Goal: Check status: Check status

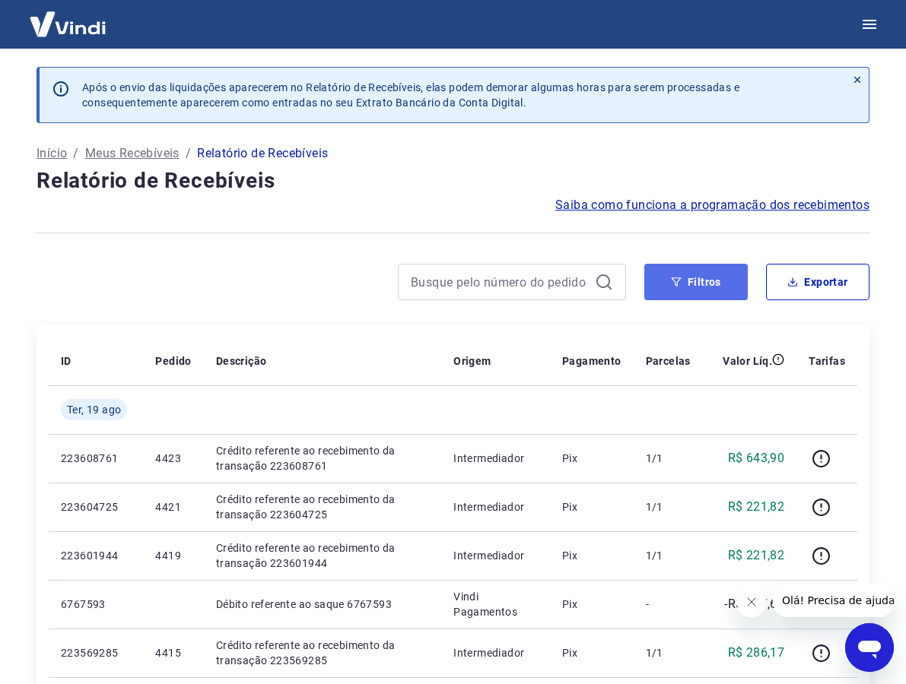
click at [712, 288] on button "Filtros" at bounding box center [695, 282] width 103 height 36
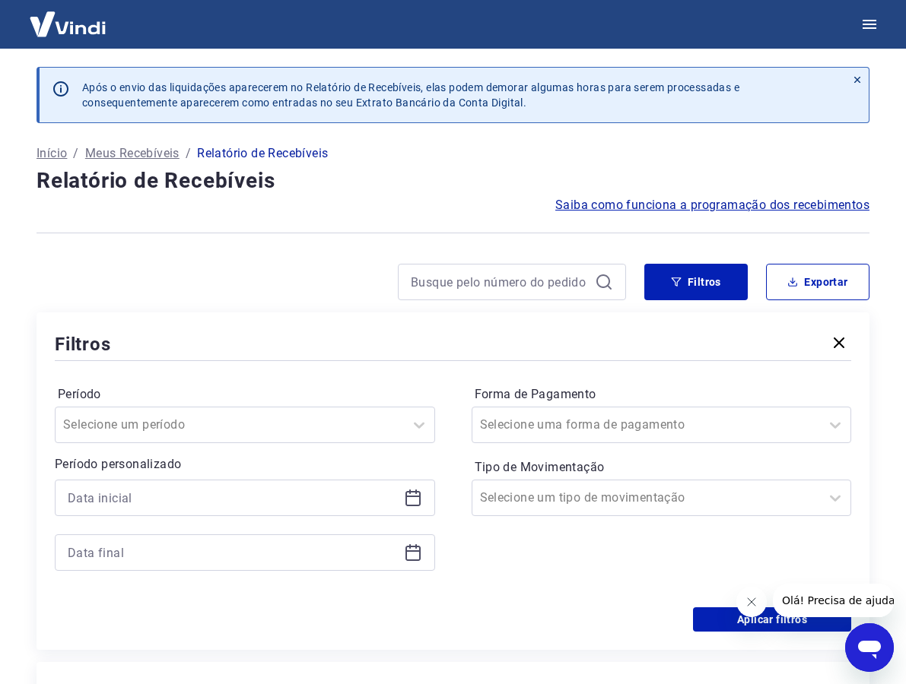
click at [420, 500] on icon at bounding box center [412, 498] width 15 height 15
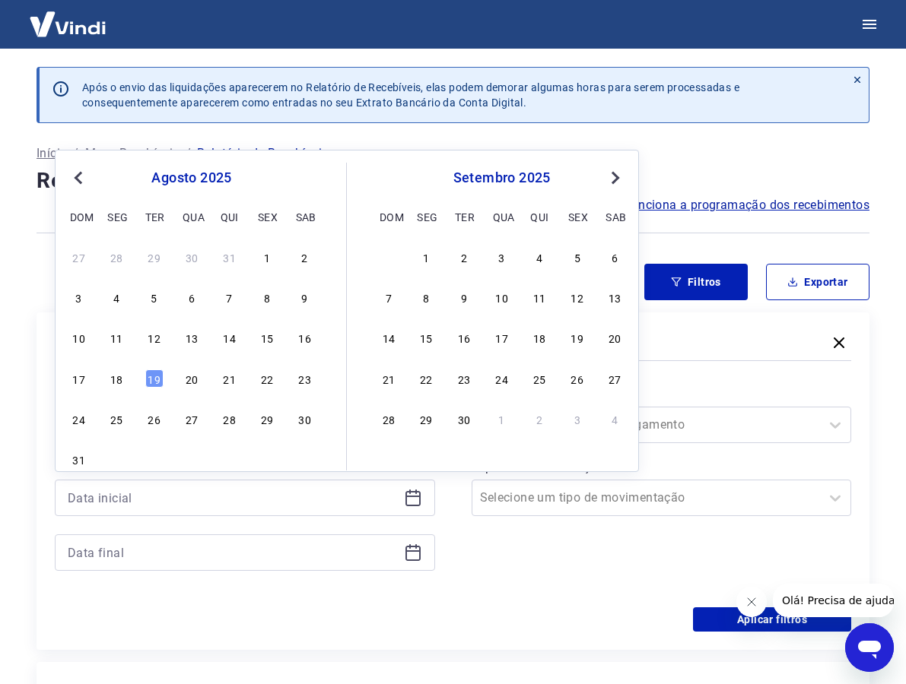
click at [80, 176] on span "Previous Month" at bounding box center [80, 177] width 0 height 17
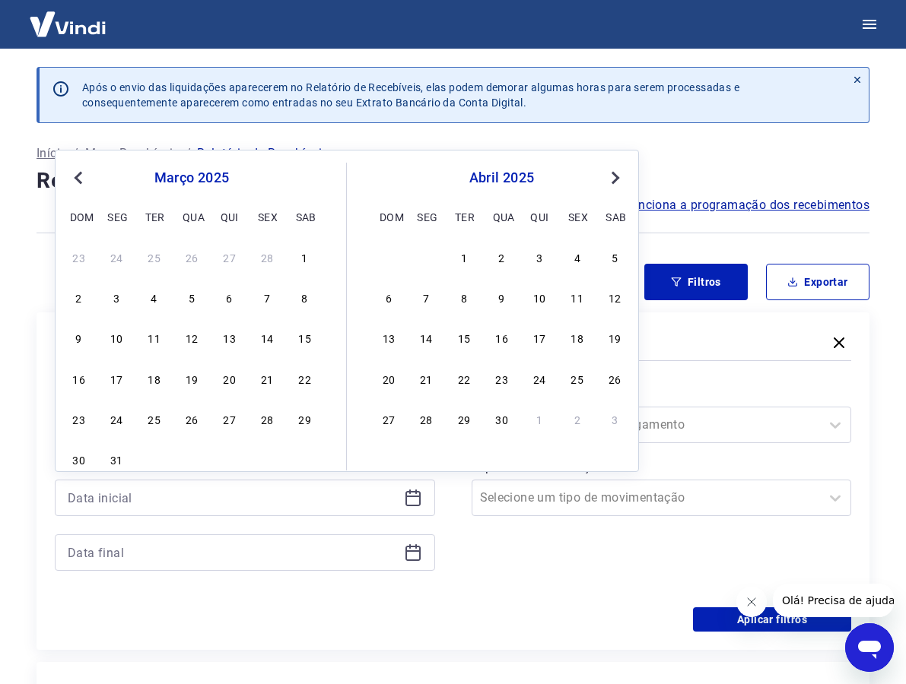
click at [80, 176] on span "Previous Month" at bounding box center [80, 177] width 0 height 17
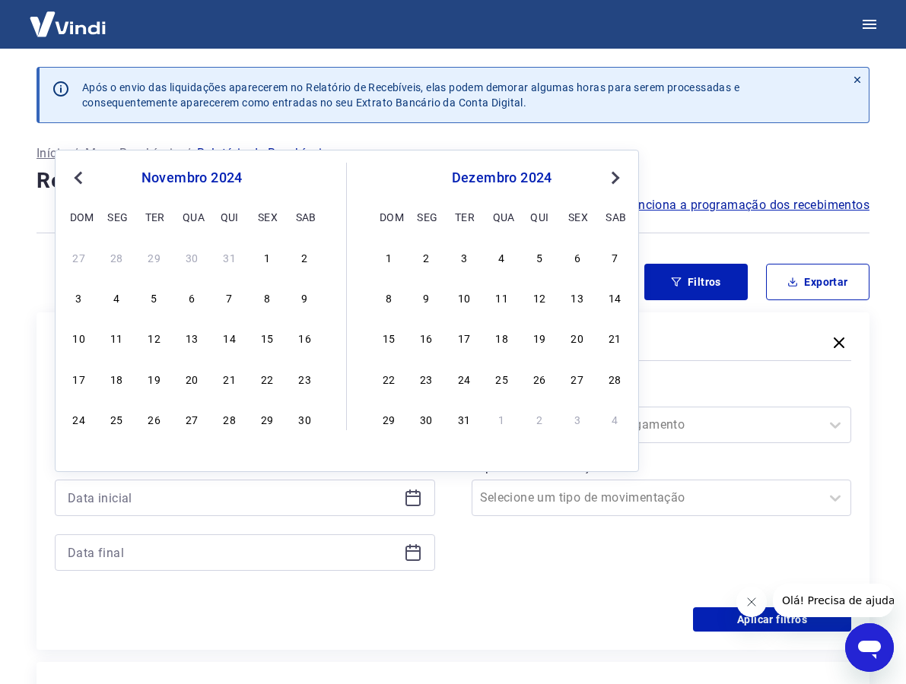
click at [80, 176] on span "Previous Month" at bounding box center [80, 177] width 0 height 17
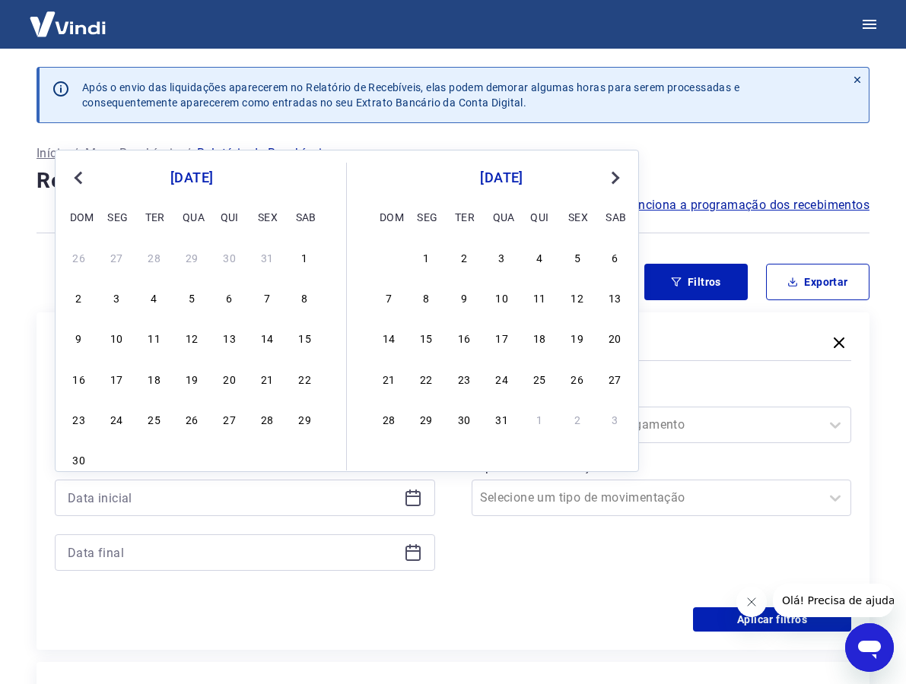
click at [80, 176] on span "Previous Month" at bounding box center [80, 177] width 0 height 17
click at [223, 255] on div "1" at bounding box center [230, 257] width 18 height 18
click at [614, 176] on h4 "Relatório de Recebíveis" at bounding box center [452, 181] width 833 height 30
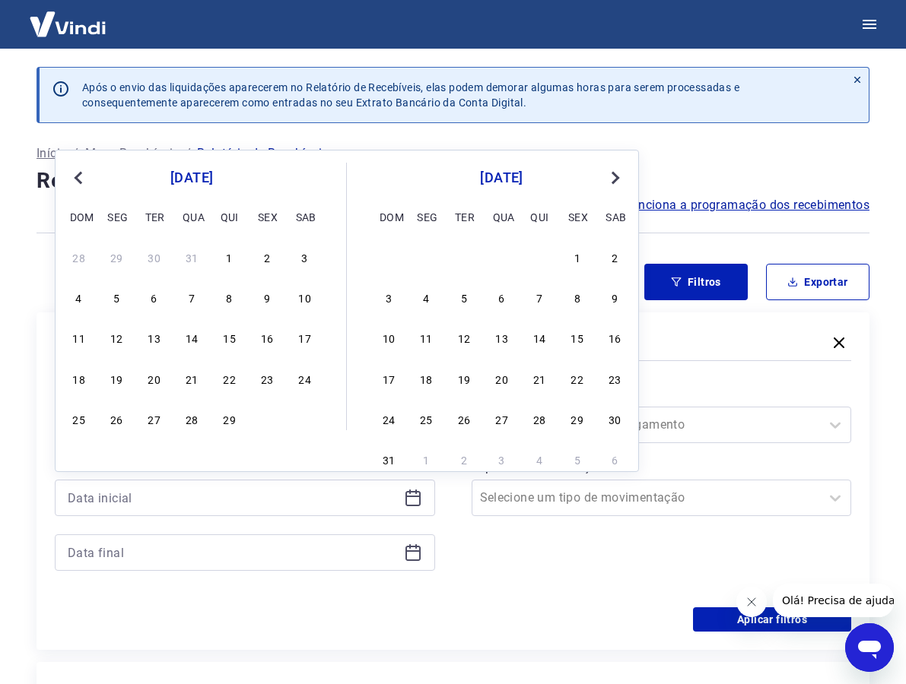
type input "[DATE]"
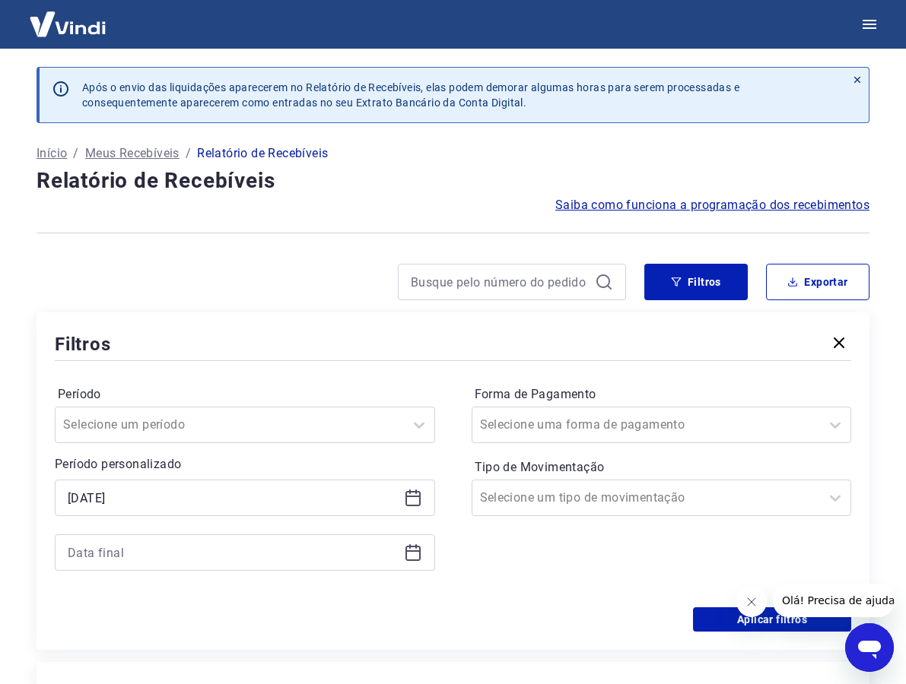
click at [614, 176] on h4 "Relatório de Recebíveis" at bounding box center [452, 181] width 833 height 30
click at [414, 546] on icon at bounding box center [412, 553] width 15 height 15
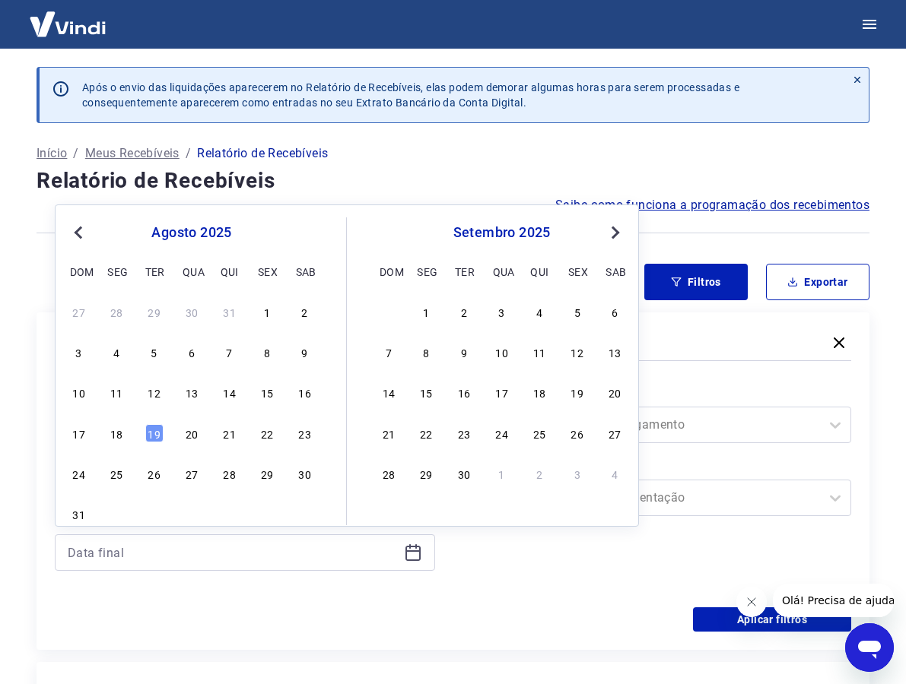
click at [73, 227] on button "Previous Month" at bounding box center [78, 233] width 18 height 18
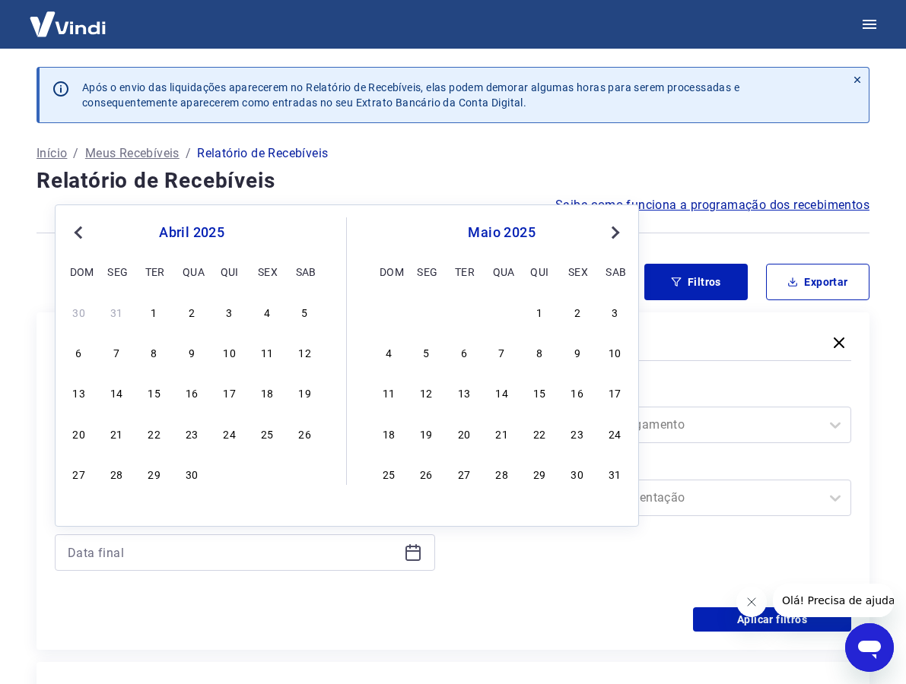
click at [73, 227] on button "Previous Month" at bounding box center [78, 233] width 18 height 18
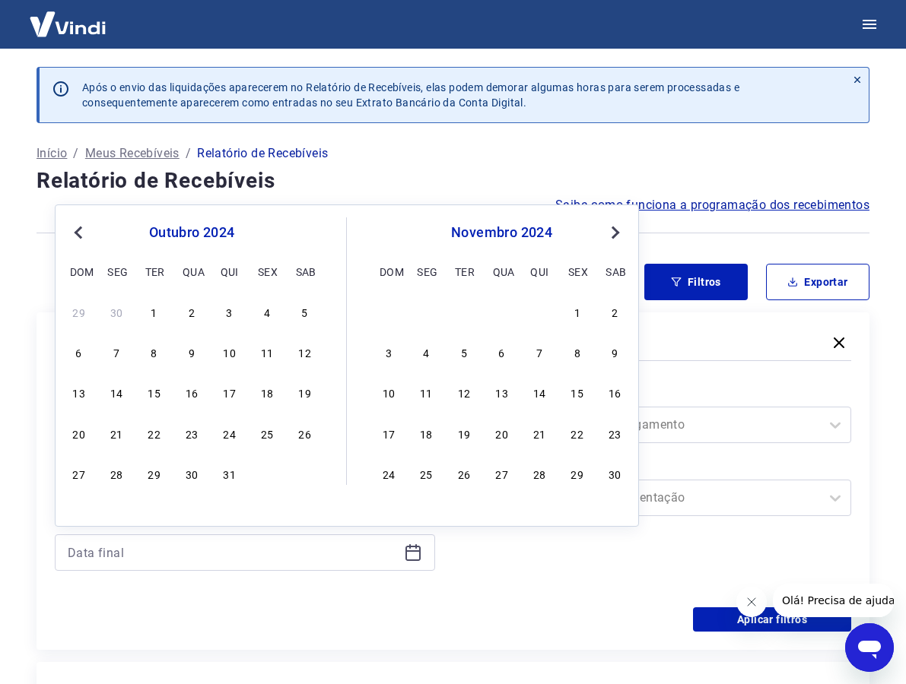
click at [73, 227] on button "Previous Month" at bounding box center [78, 233] width 18 height 18
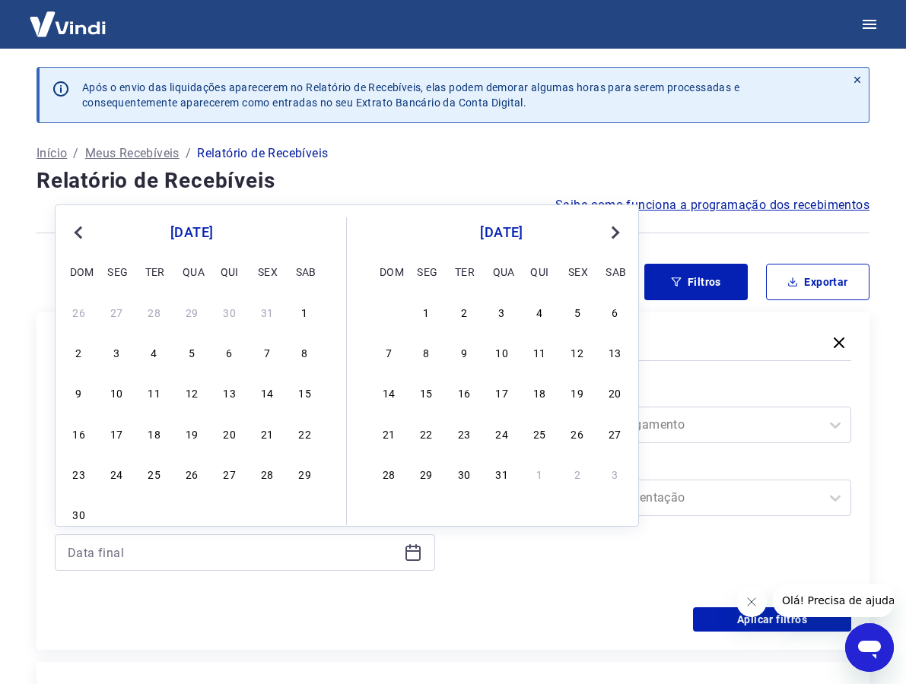
click at [73, 227] on button "Previous Month" at bounding box center [78, 233] width 18 height 18
click at [618, 234] on button "Next Month" at bounding box center [615, 233] width 18 height 18
click at [269, 472] on div "31" at bounding box center [267, 474] width 18 height 18
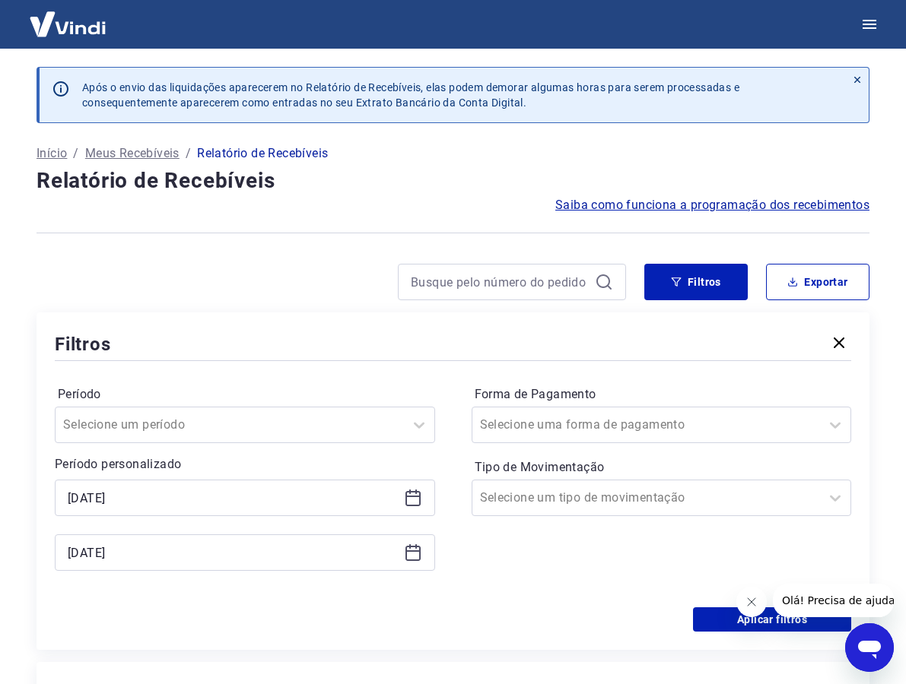
type input "[DATE]"
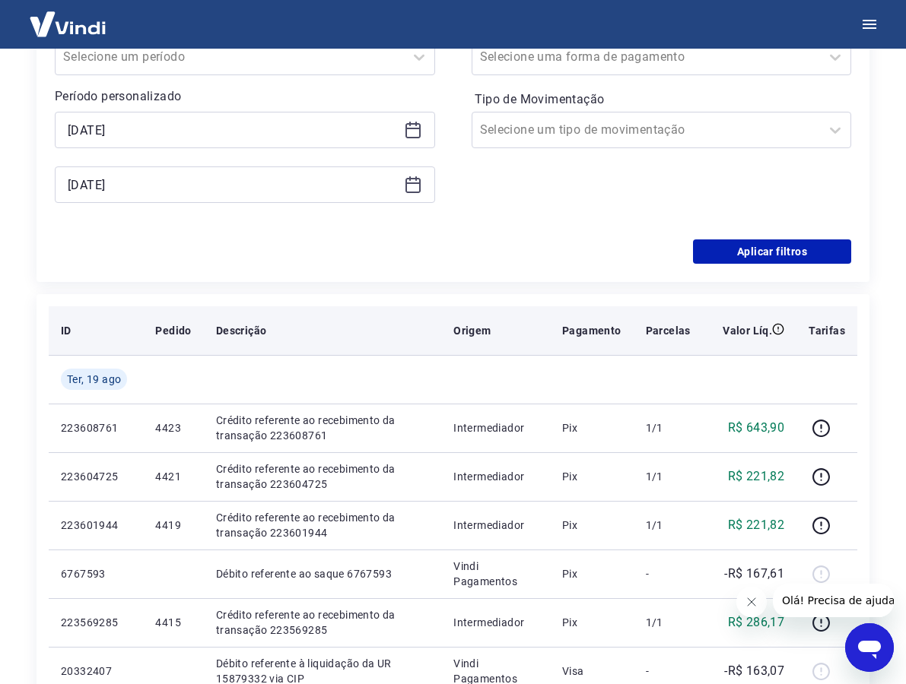
scroll to position [380, 0]
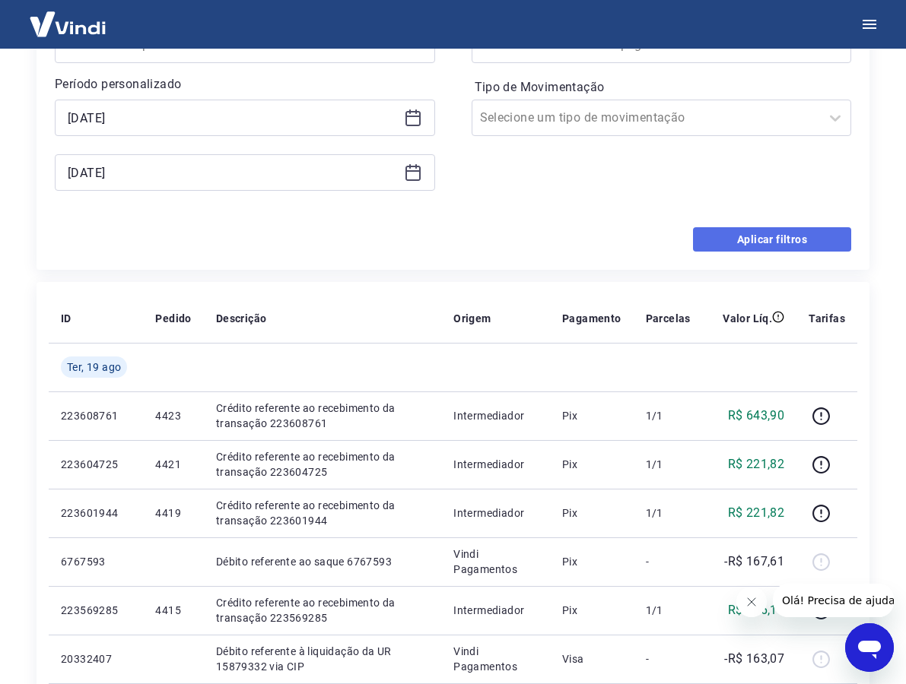
click at [772, 243] on button "Aplicar filtros" at bounding box center [772, 239] width 158 height 24
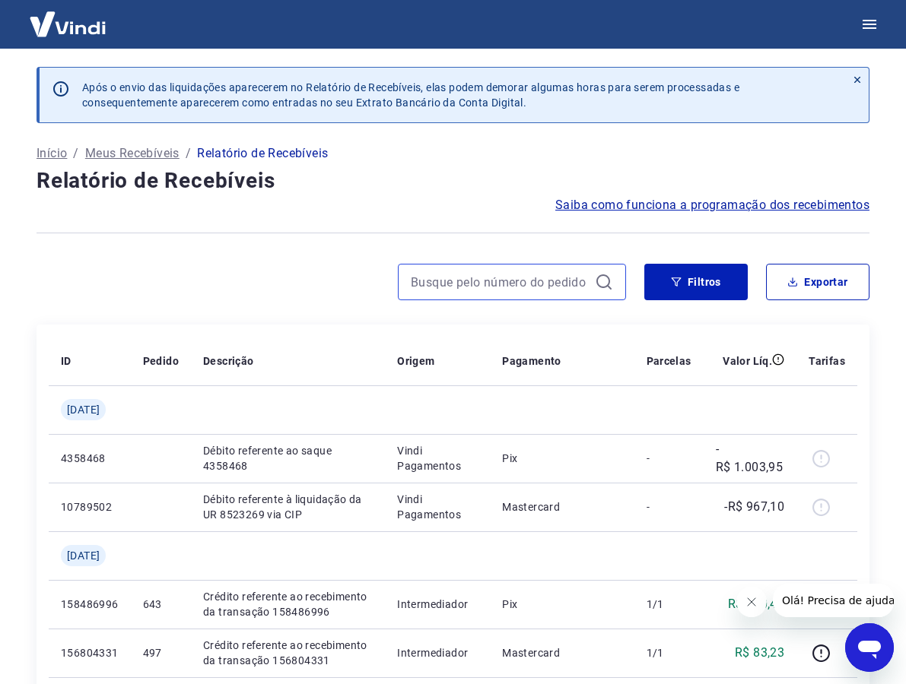
click at [509, 282] on input at bounding box center [500, 282] width 178 height 23
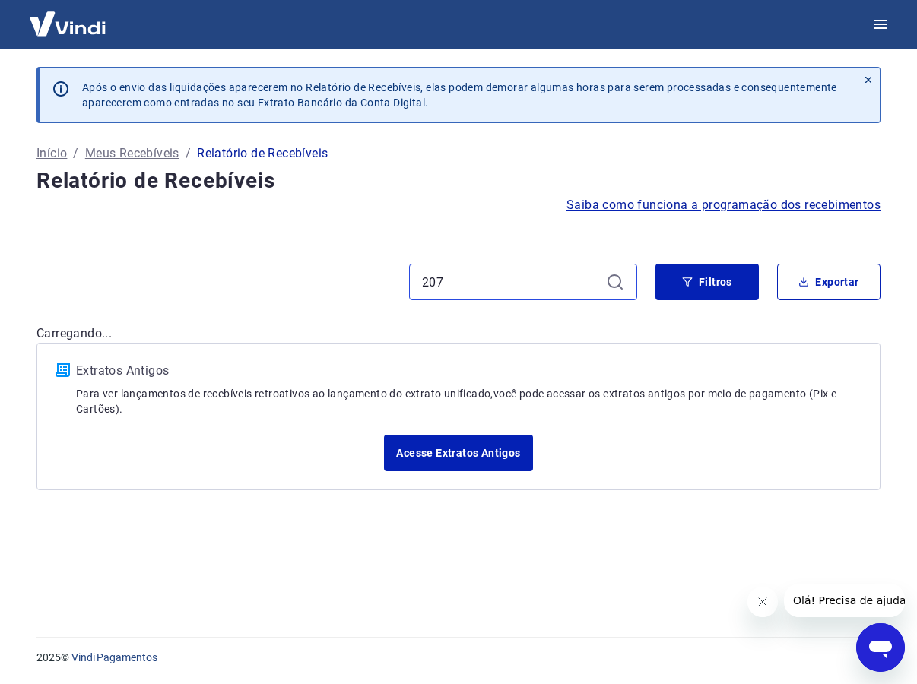
type input "207"
click at [604, 289] on div "207" at bounding box center [523, 282] width 228 height 36
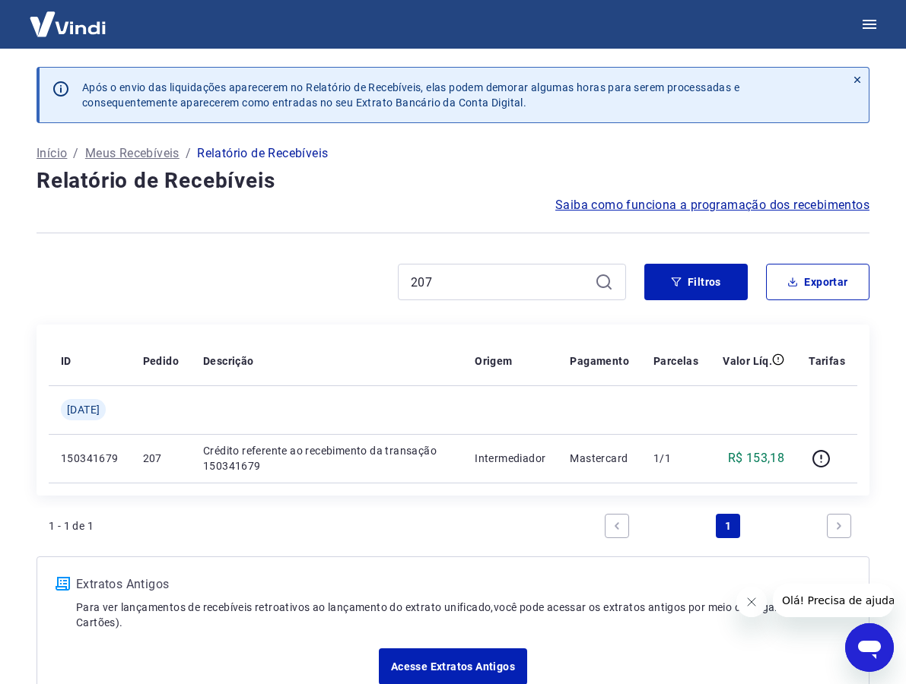
click at [427, 533] on div "1 - 1 de 1 1" at bounding box center [453, 526] width 808 height 36
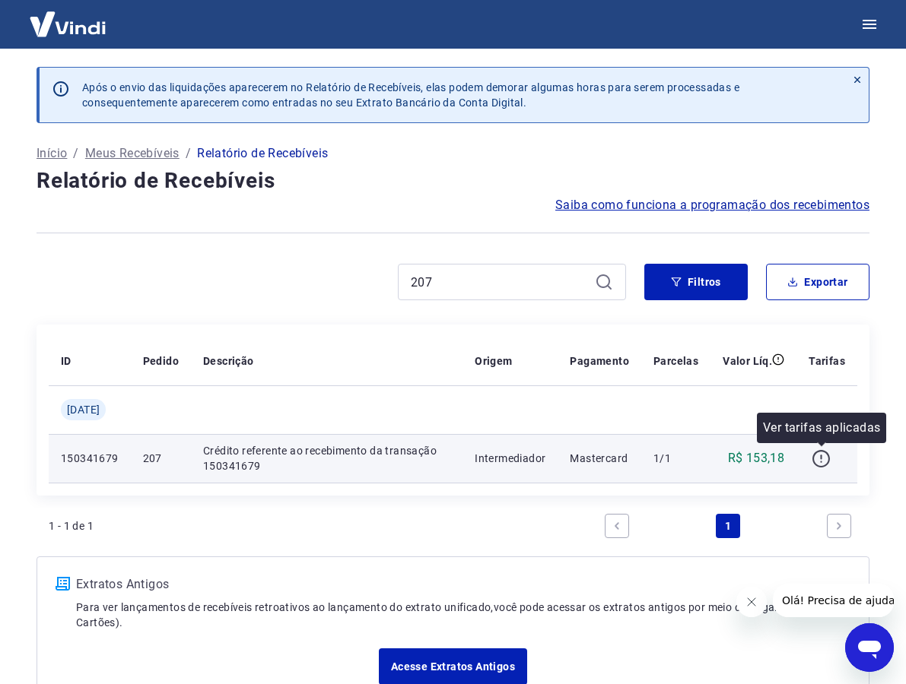
click at [824, 459] on icon "button" at bounding box center [820, 458] width 19 height 19
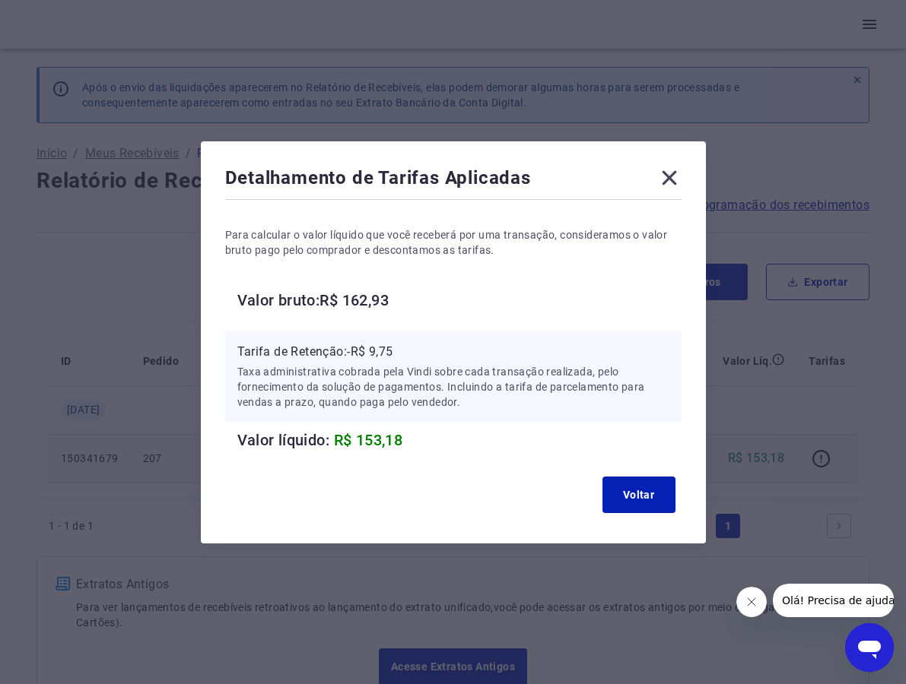
click at [676, 180] on icon at bounding box center [669, 177] width 14 height 14
